Goal: Find specific page/section: Find specific page/section

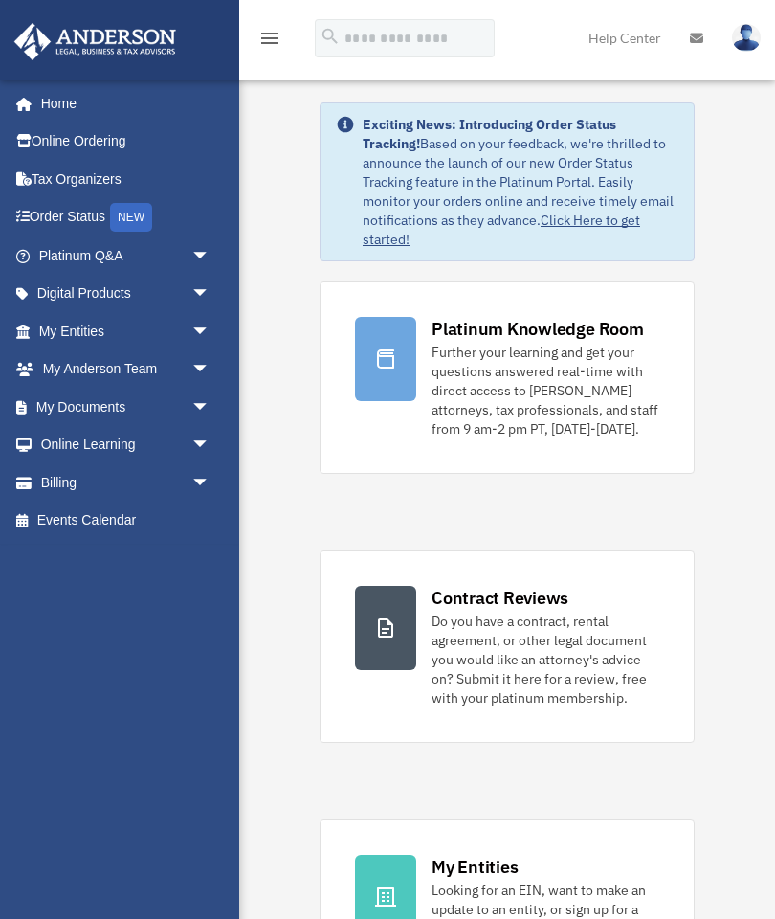
click at [74, 403] on link "My Documents arrow_drop_down" at bounding box center [126, 407] width 226 height 38
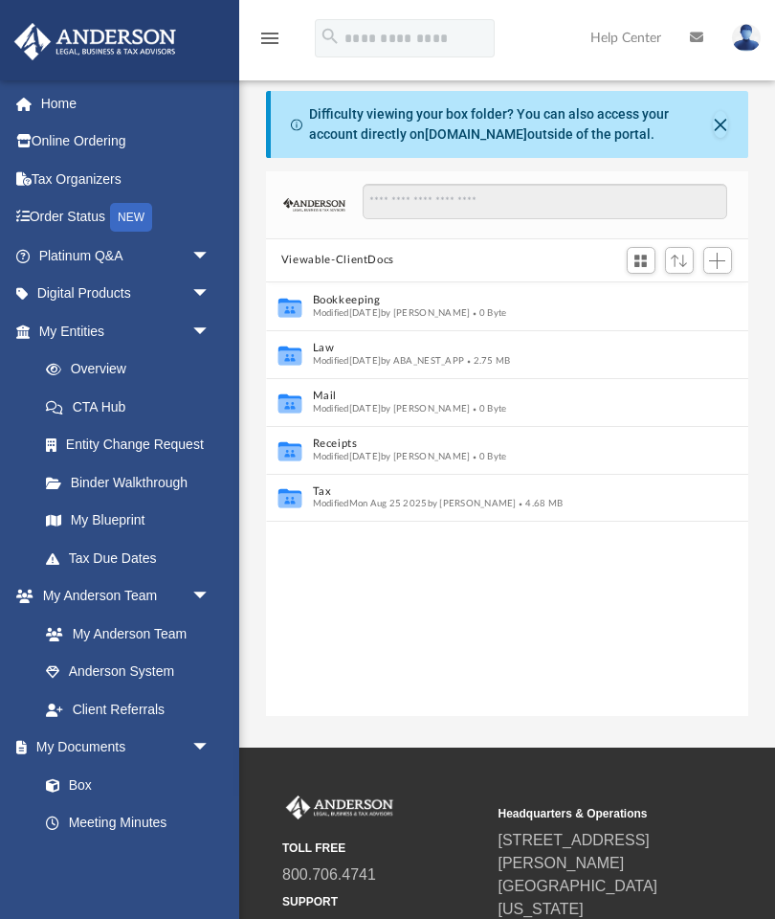
scroll to position [435, 482]
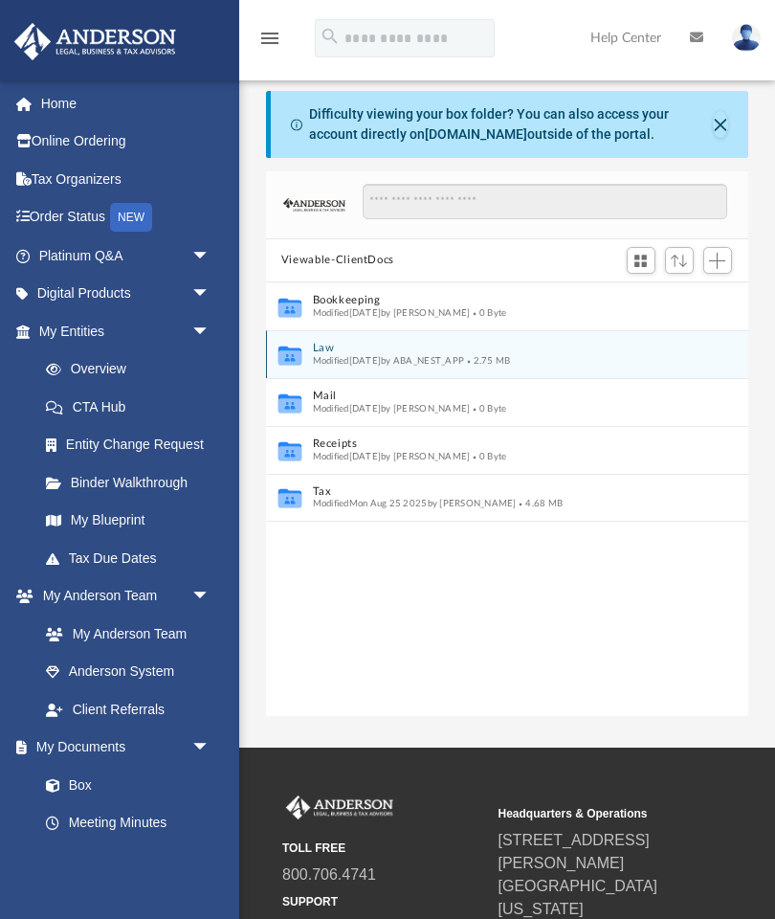
click at [368, 348] on button "Law" at bounding box center [495, 348] width 364 height 12
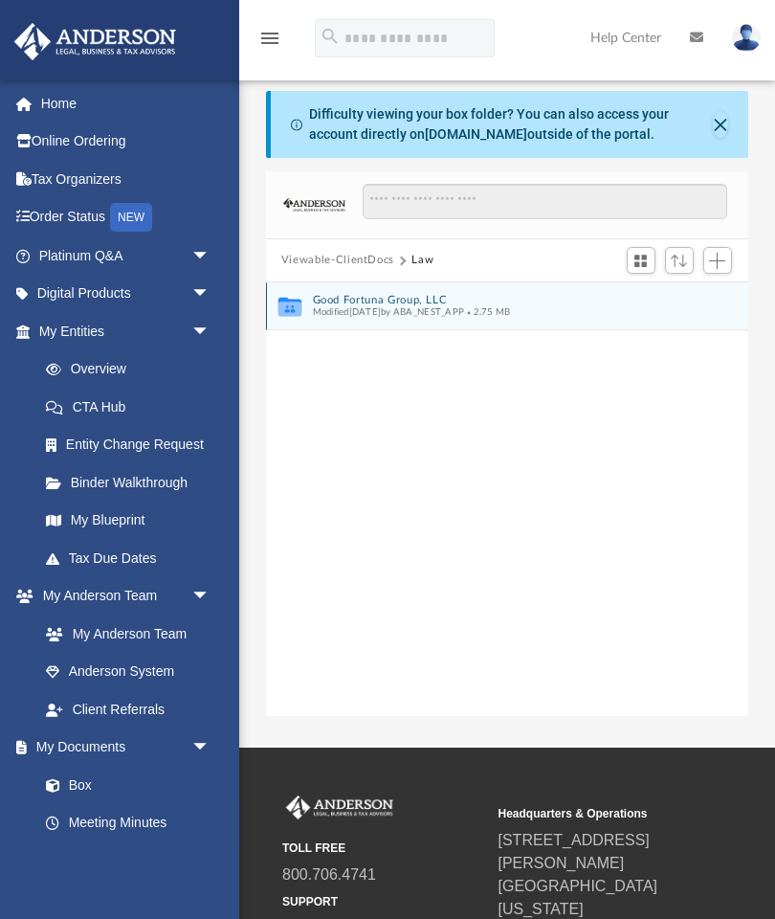
click at [425, 302] on button "Good Fortuna Group, LLC" at bounding box center [495, 300] width 364 height 12
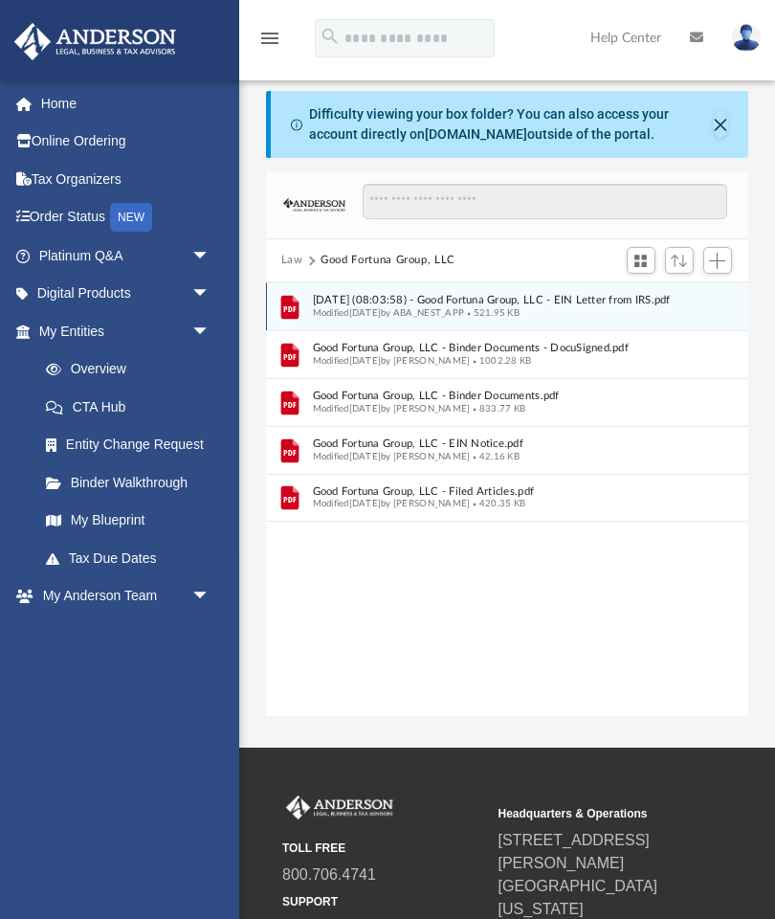
scroll to position [435, 715]
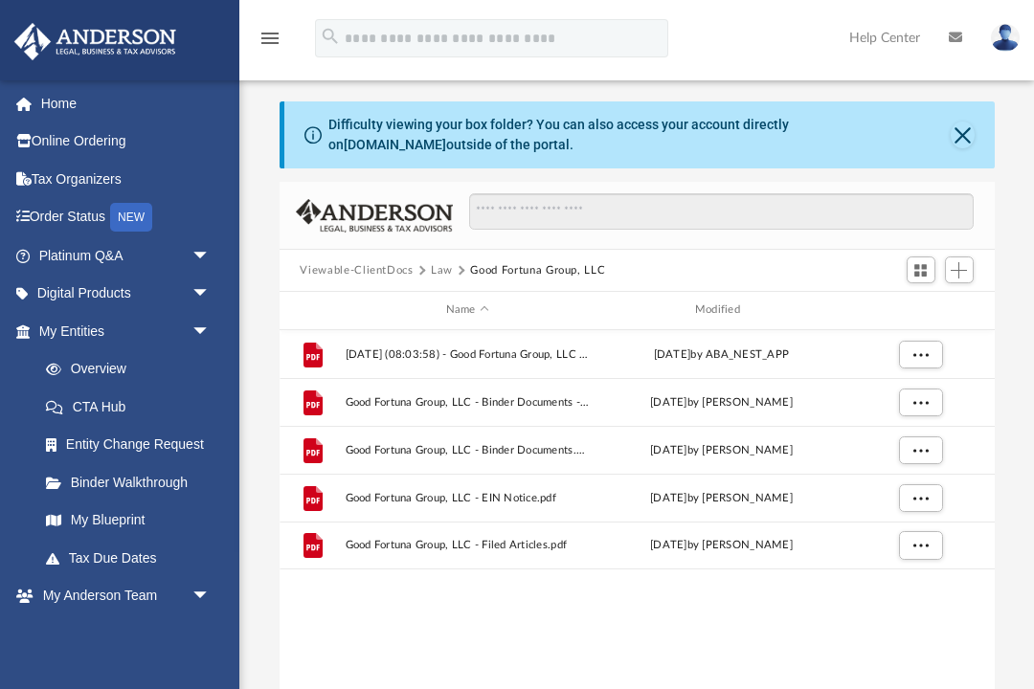
click at [335, 683] on div "File 2025.07.31 (08:03:58) - Good Fortuna Group, LLC - EIN Letter from IRS.pdf …" at bounding box center [636, 528] width 715 height 397
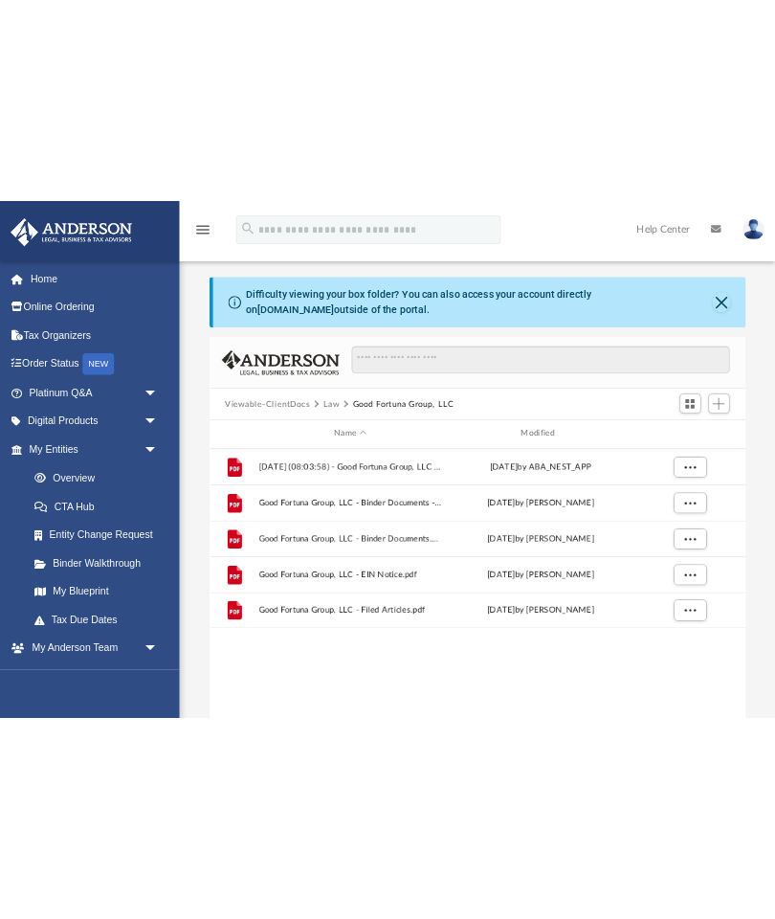
scroll to position [435, 482]
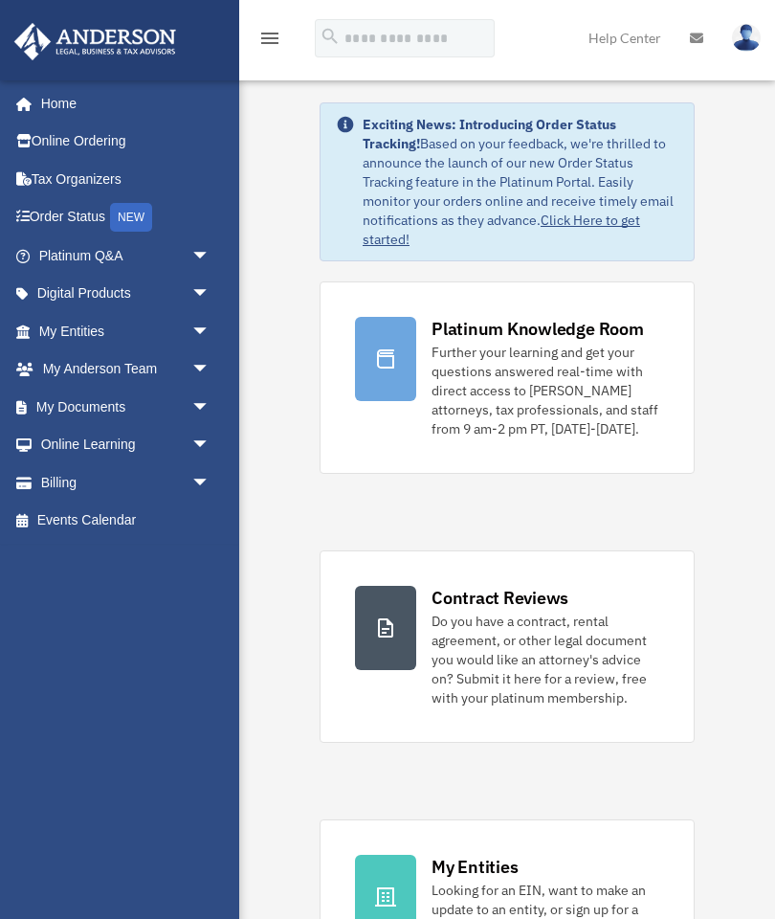
click at [205, 407] on span "arrow_drop_down" at bounding box center [210, 407] width 38 height 39
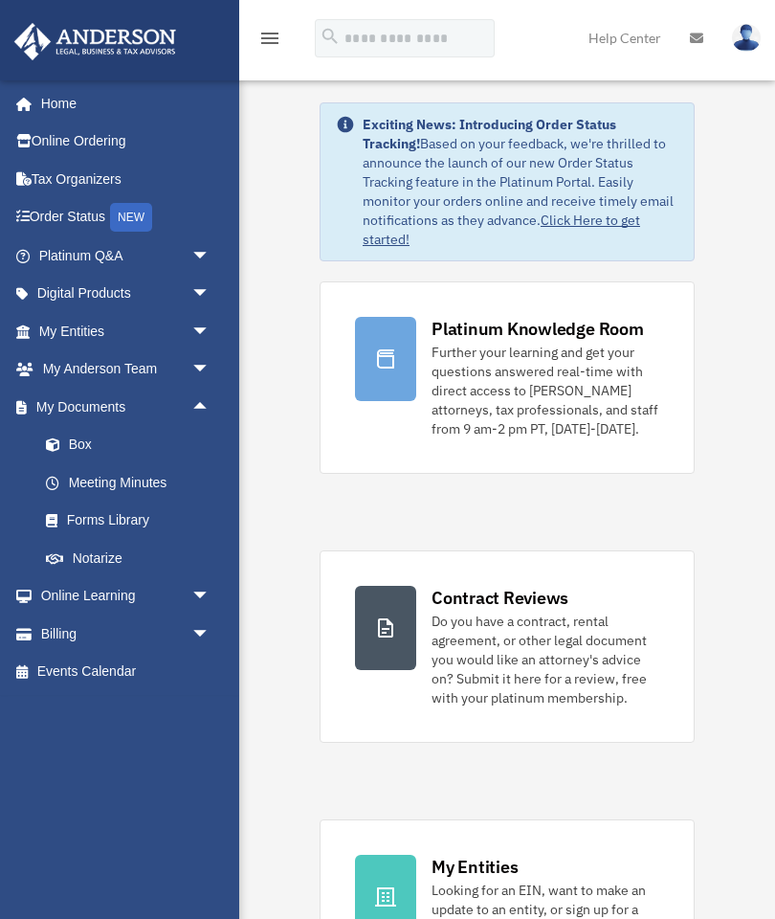
click at [144, 519] on link "Forms Library" at bounding box center [133, 520] width 212 height 38
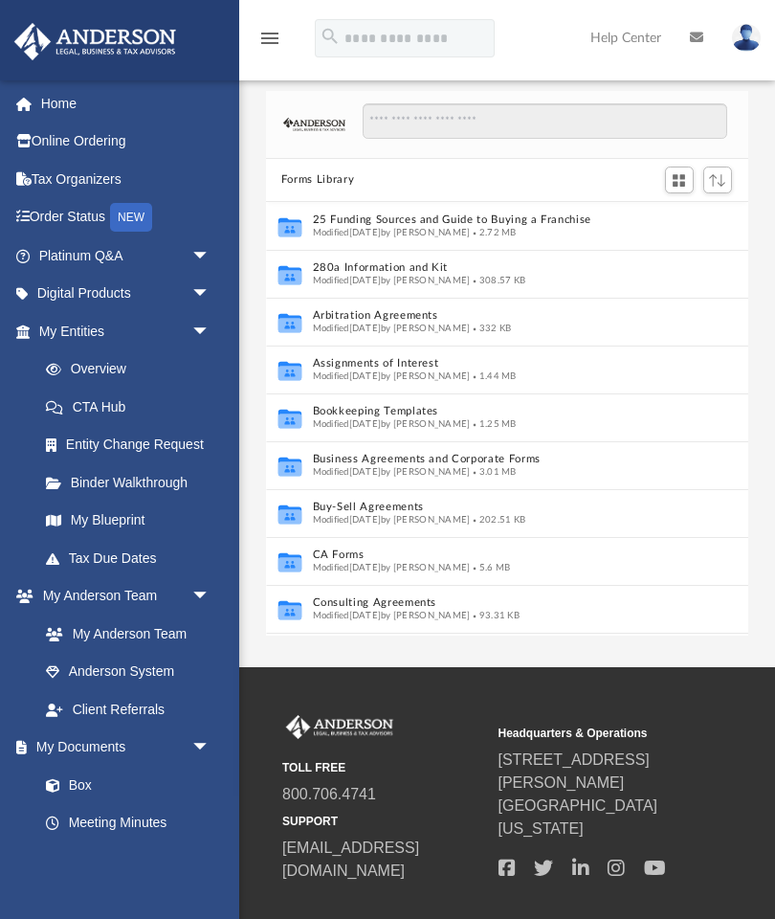
scroll to position [435, 482]
click at [197, 329] on span "arrow_drop_down" at bounding box center [210, 331] width 38 height 39
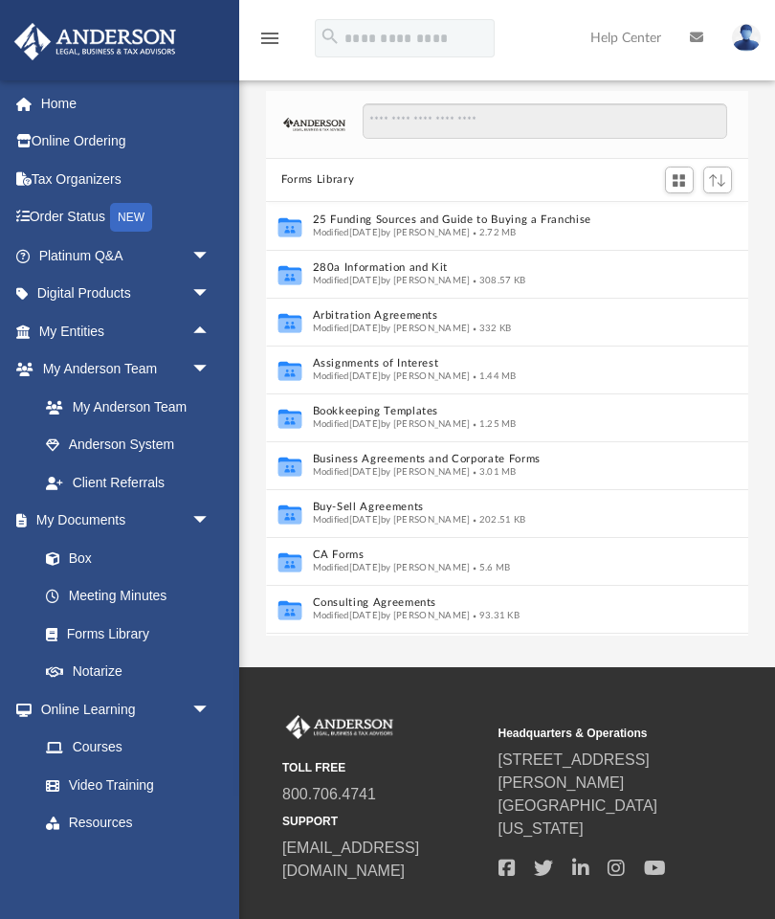
click at [69, 563] on link "Box" at bounding box center [123, 558] width 193 height 38
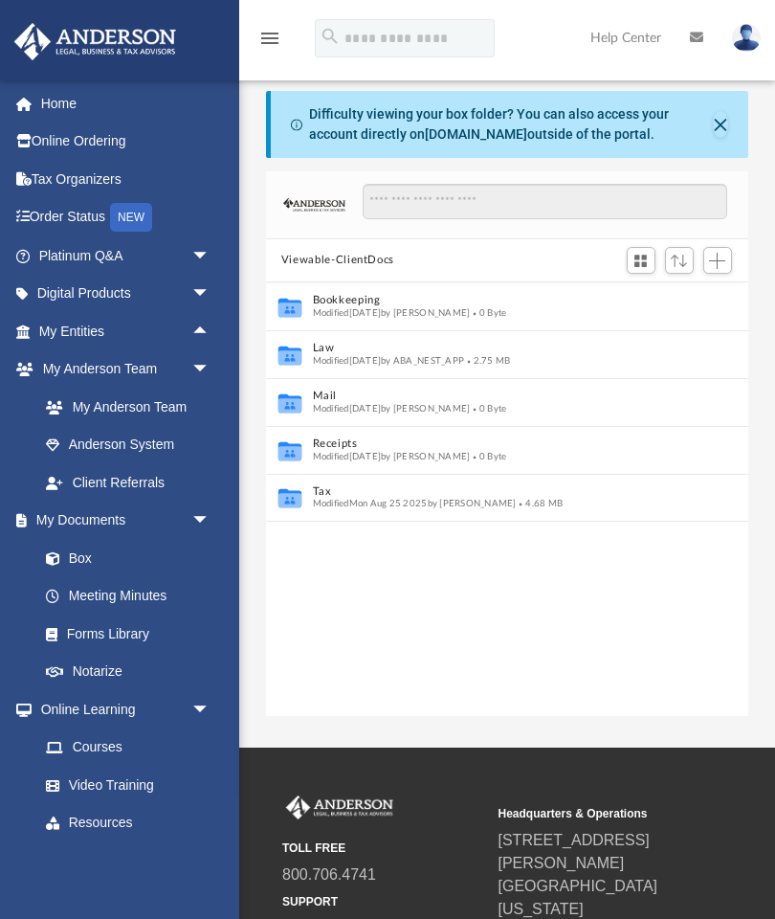
scroll to position [435, 482]
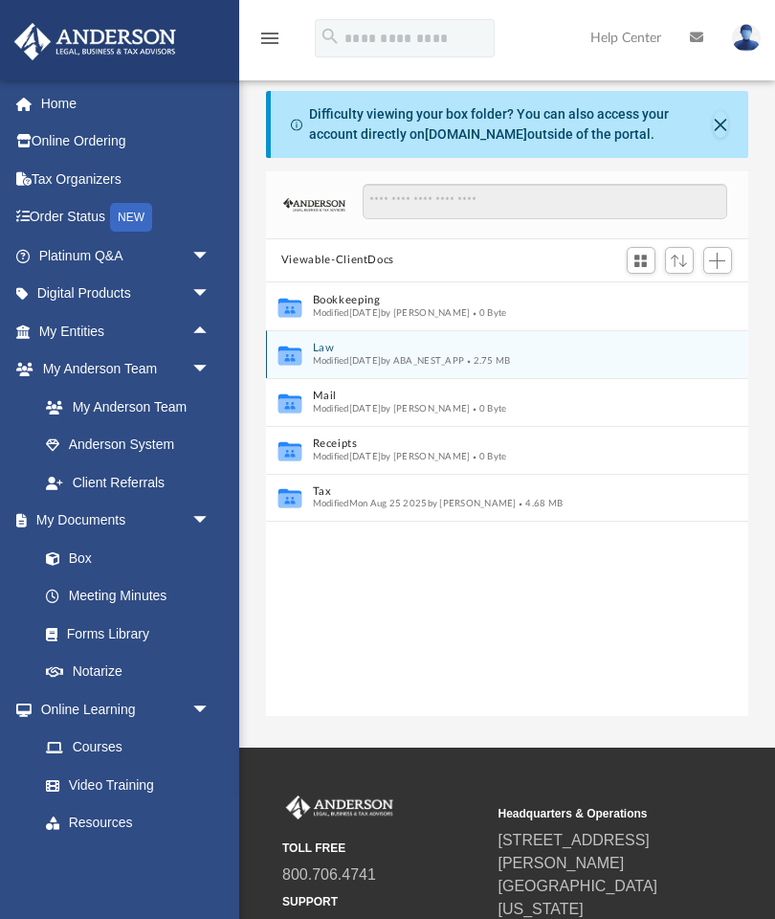
click at [487, 348] on button "Law" at bounding box center [495, 348] width 364 height 12
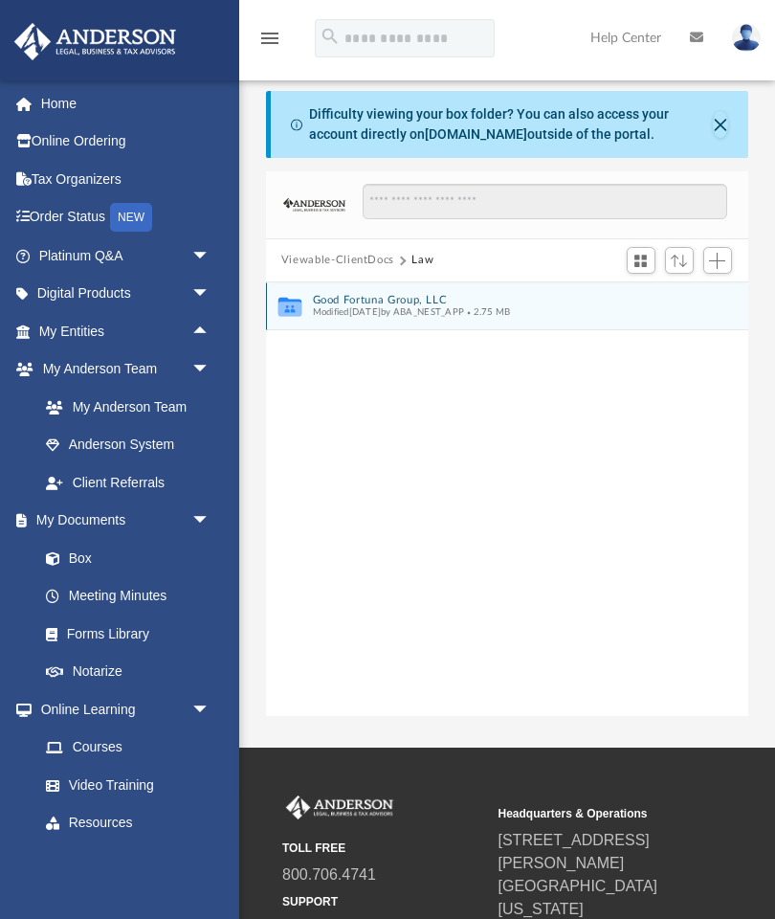
click at [476, 302] on button "Good Fortuna Group, LLC" at bounding box center [495, 300] width 364 height 12
